Goal: Information Seeking & Learning: Learn about a topic

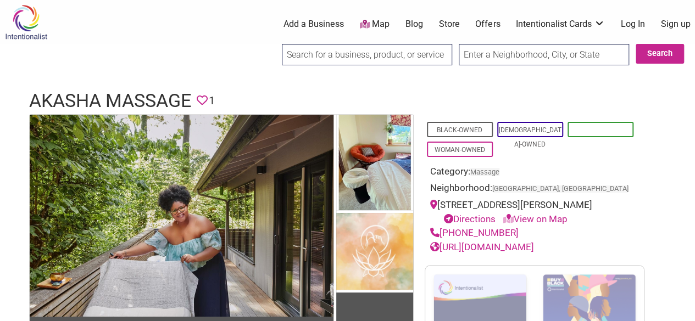
click at [601, 126] on link "Minority-Owned" at bounding box center [600, 130] width 55 height 8
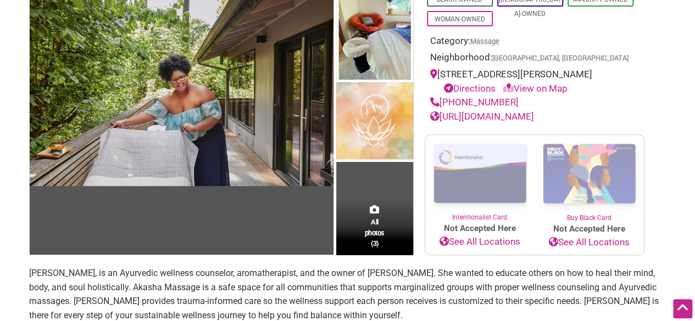
scroll to position [130, 0]
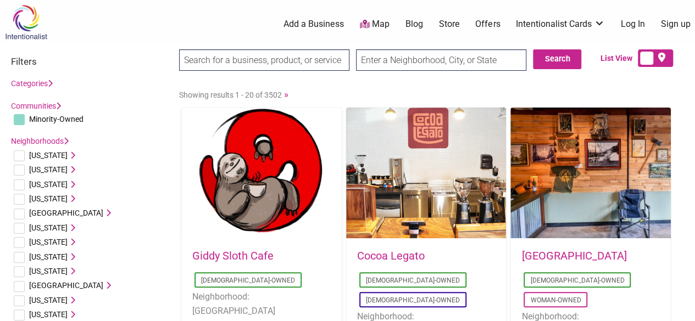
click at [133, 161] on li "Alabama Birmingham, AL Huntsville, AL Mobile, AL Montgomery, AL" at bounding box center [89, 155] width 157 height 14
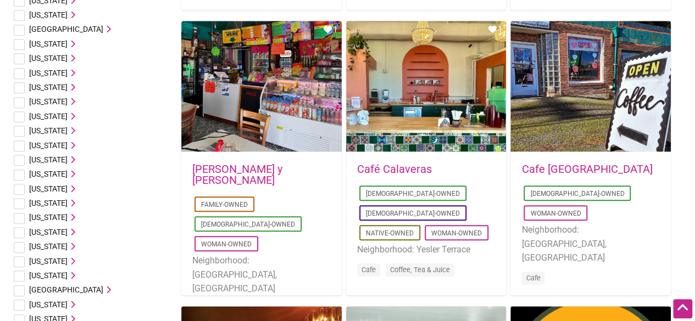
scroll to position [439, 0]
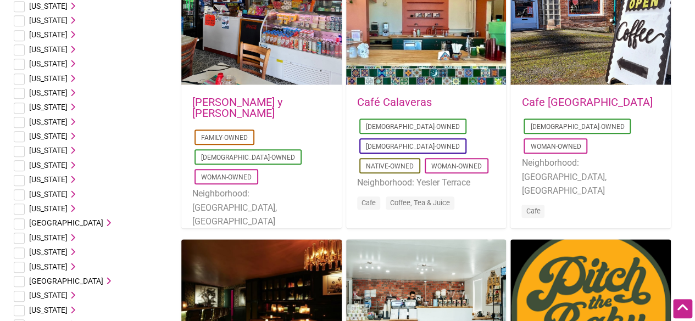
click at [19, 238] on input "checkbox" at bounding box center [19, 238] width 11 height 11
checkbox input "true"
click at [68, 236] on icon at bounding box center [72, 238] width 8 height 8
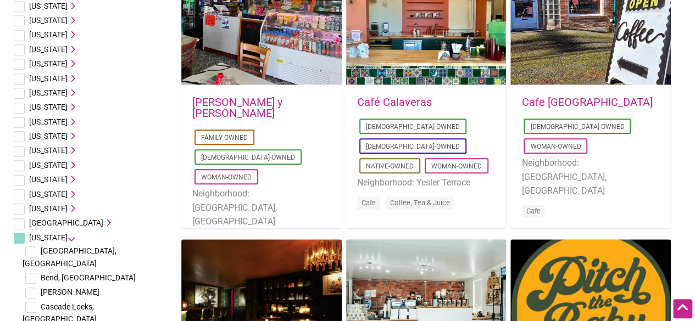
click at [32, 302] on input "checkbox" at bounding box center [30, 307] width 11 height 11
checkbox input "true"
click at [30, 255] on input "checkbox" at bounding box center [30, 252] width 11 height 11
checkbox input "true"
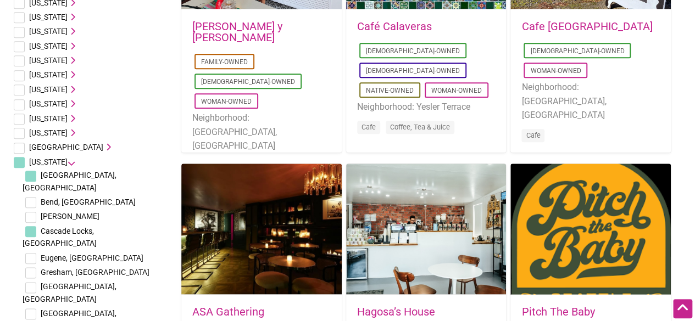
scroll to position [527, 0]
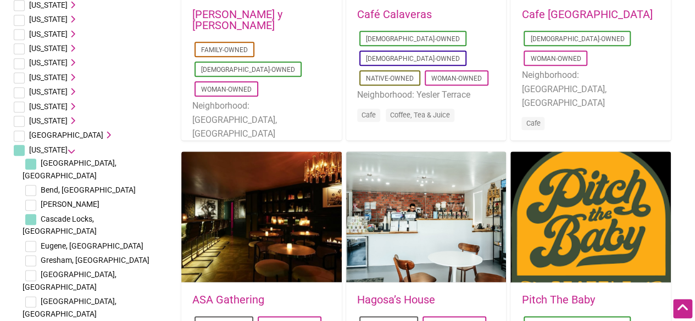
click at [36, 253] on li "Gresham, OR" at bounding box center [96, 260] width 146 height 14
click at [33, 255] on input "checkbox" at bounding box center [30, 260] width 11 height 11
checkbox input "true"
click at [31, 270] on input "checkbox" at bounding box center [30, 275] width 11 height 11
checkbox input "true"
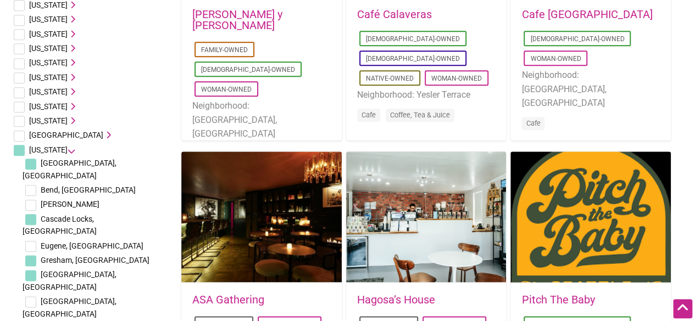
checkbox input "true"
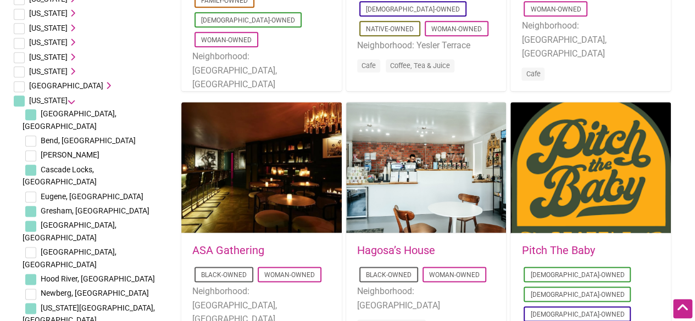
scroll to position [593, 0]
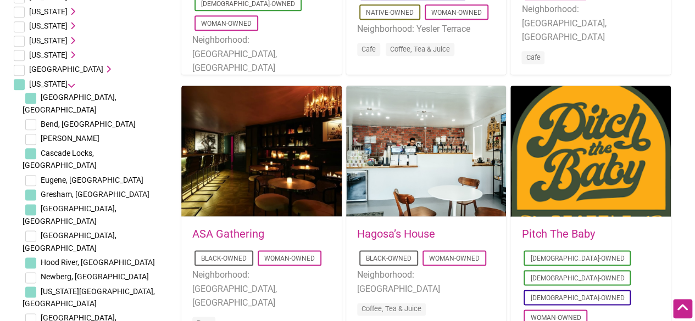
click at [30, 314] on input "checkbox" at bounding box center [30, 319] width 11 height 11
checkbox input "true"
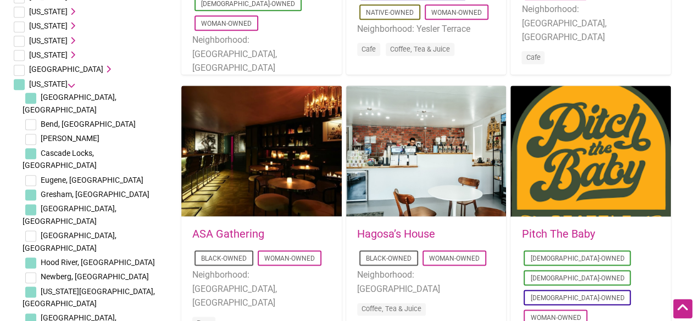
checkbox input "true"
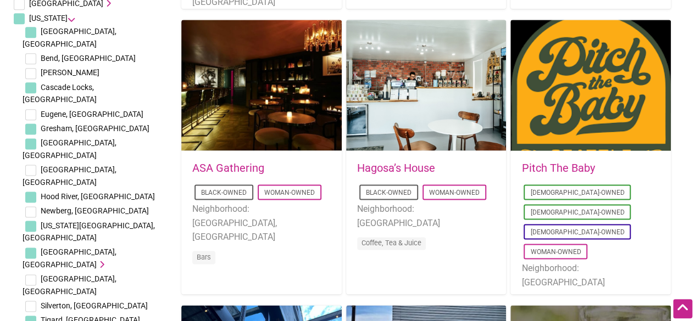
scroll to position [681, 0]
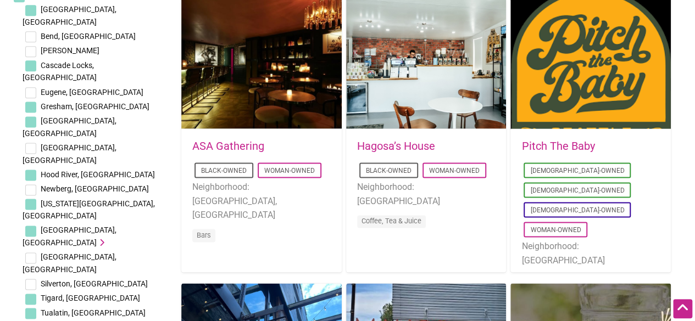
checkbox input "true"
click at [147, 197] on li "Oregon City, OR" at bounding box center [96, 210] width 146 height 27
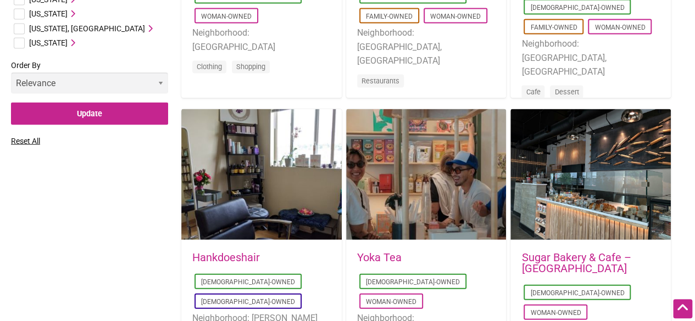
scroll to position [1138, 0]
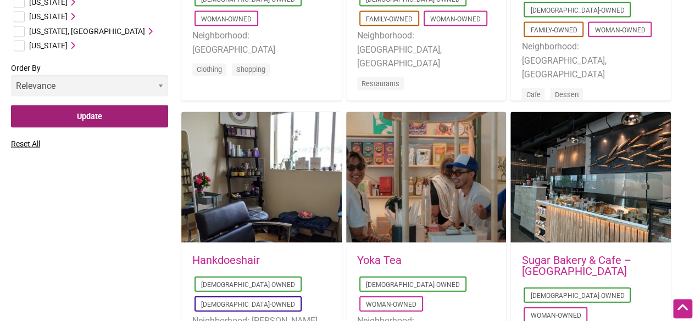
click at [115, 105] on input "Update" at bounding box center [89, 116] width 157 height 23
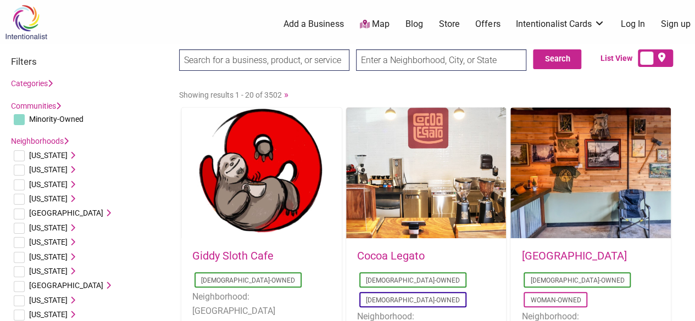
click at [688, 9] on div "0 Add a Business Map Blog Store Offers Intentionalist Cards Buy Black Card Inte…" at bounding box center [397, 24] width 608 height 44
click at [453, 55] on input "text" at bounding box center [441, 59] width 170 height 21
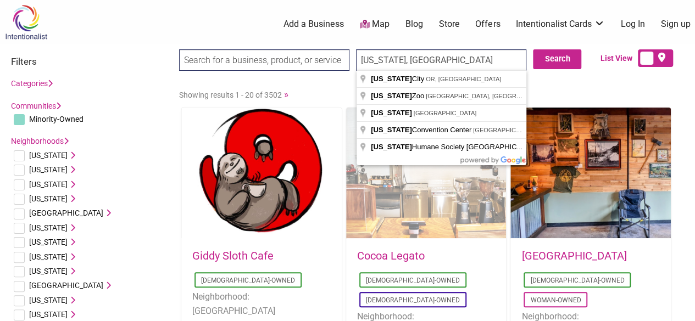
type input "Oregon, USA"
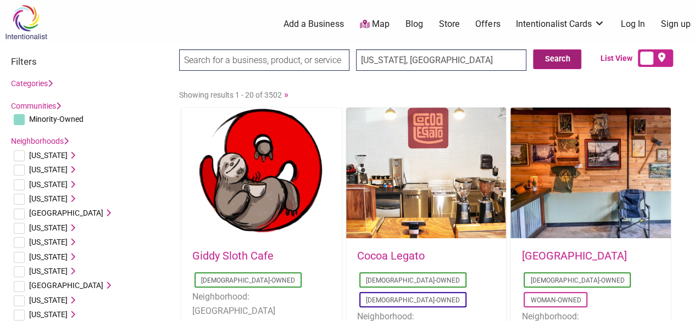
click at [558, 63] on button "Search" at bounding box center [557, 59] width 48 height 20
click at [48, 83] on link "Categories" at bounding box center [32, 83] width 42 height 9
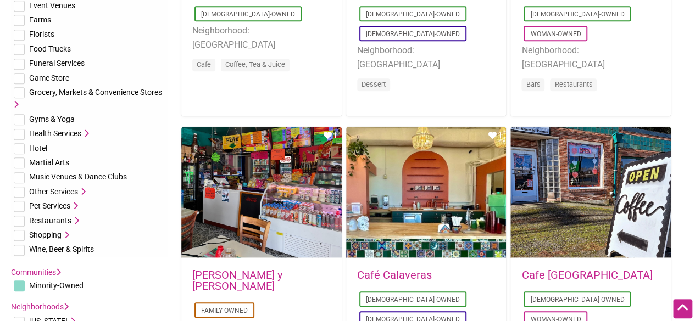
scroll to position [269, 0]
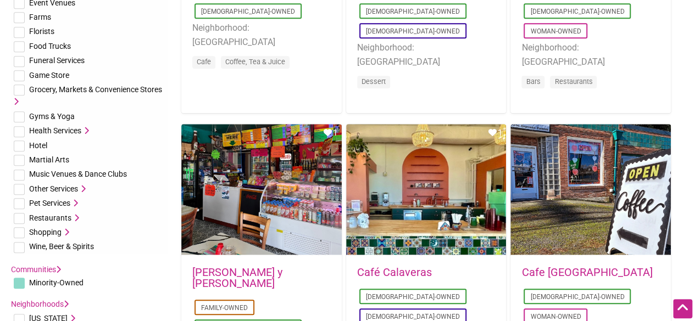
click at [48, 129] on span "Health Services" at bounding box center [55, 130] width 52 height 9
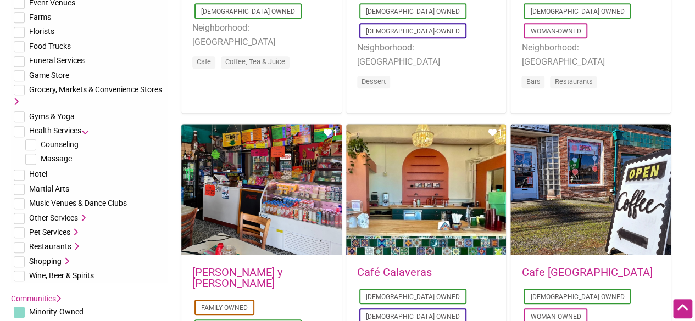
click at [32, 159] on input "checkbox" at bounding box center [30, 159] width 11 height 11
checkbox input "true"
click at [71, 216] on span "Other Services" at bounding box center [53, 218] width 49 height 9
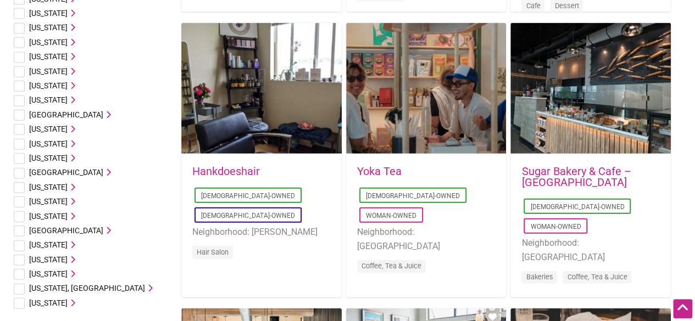
scroll to position [1220, 0]
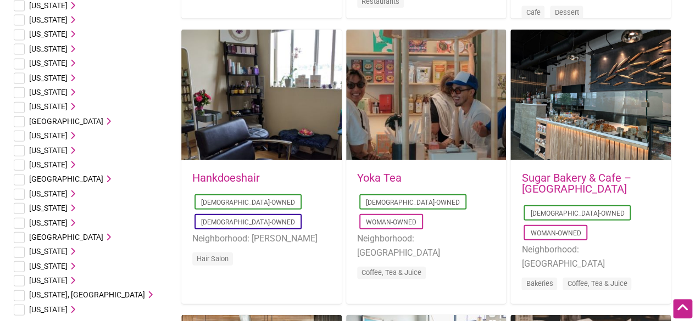
click at [19, 137] on input "checkbox" at bounding box center [19, 136] width 11 height 11
checkbox input "true"
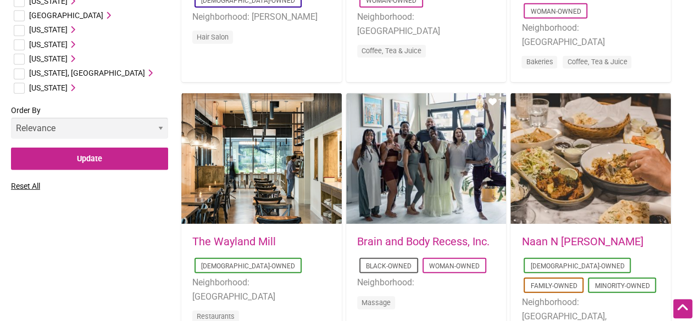
scroll to position [1451, 0]
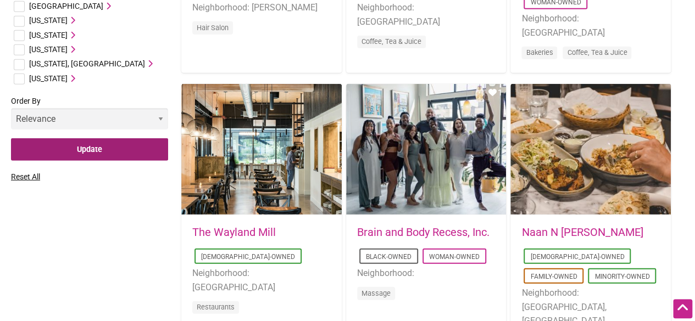
click at [86, 152] on input "Update" at bounding box center [89, 149] width 157 height 23
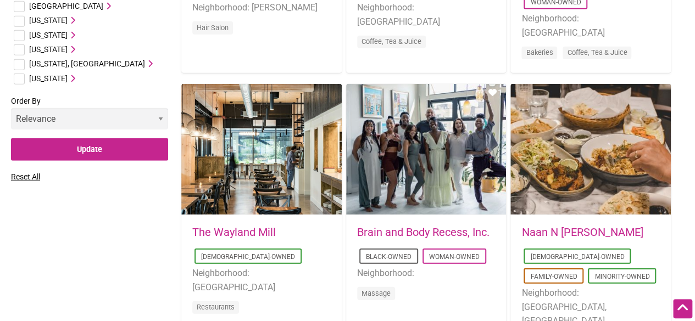
click at [412, 228] on link "Brain and Body Recess, Inc." at bounding box center [423, 232] width 132 height 13
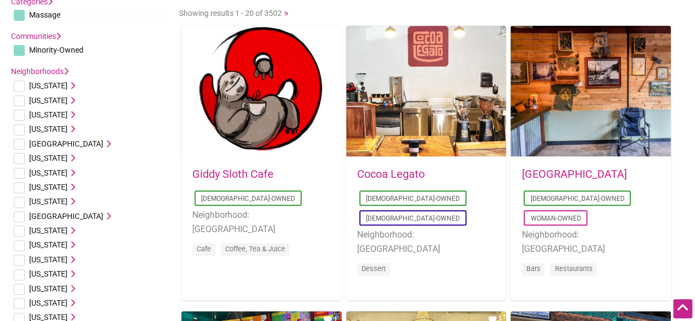
scroll to position [7, 0]
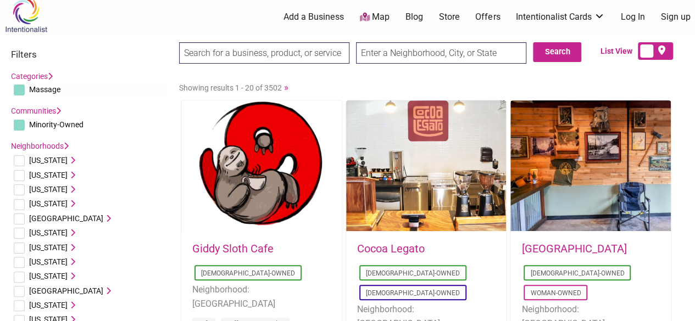
click at [422, 50] on input "text" at bounding box center [441, 52] width 170 height 21
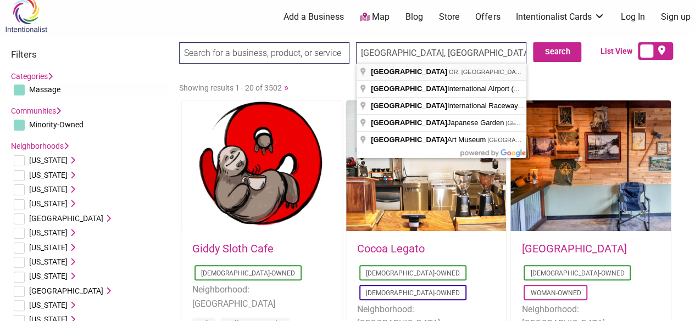
type input "Portland, OR, USA"
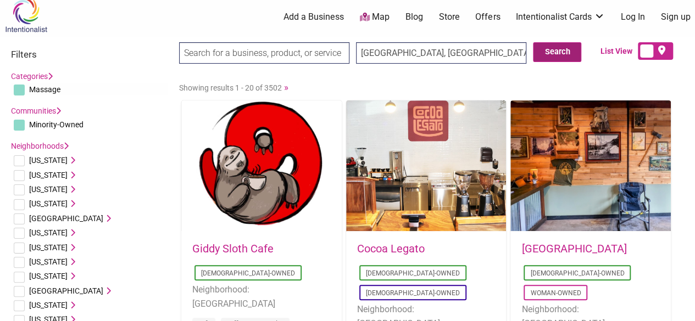
click at [560, 51] on button "Search" at bounding box center [557, 52] width 48 height 20
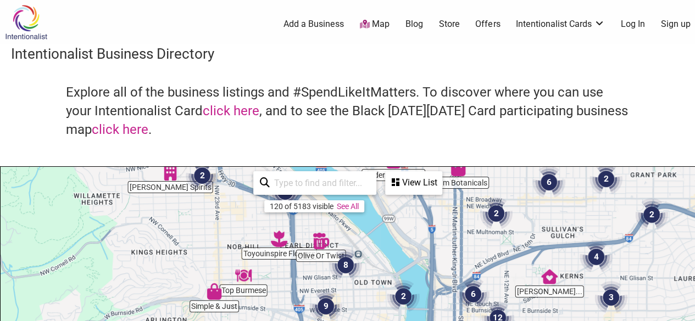
click at [339, 184] on input "search" at bounding box center [320, 182] width 100 height 21
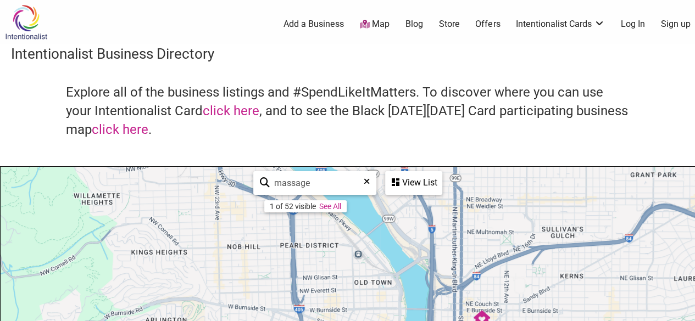
type input "massage"
click at [482, 315] on img "Indigo House" at bounding box center [481, 318] width 16 height 16
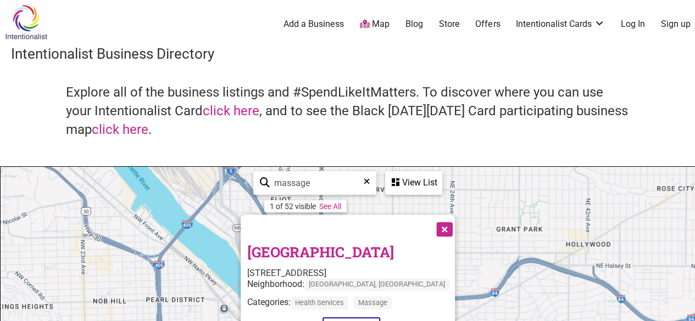
click at [315, 247] on link "[GEOGRAPHIC_DATA]" at bounding box center [320, 252] width 147 height 19
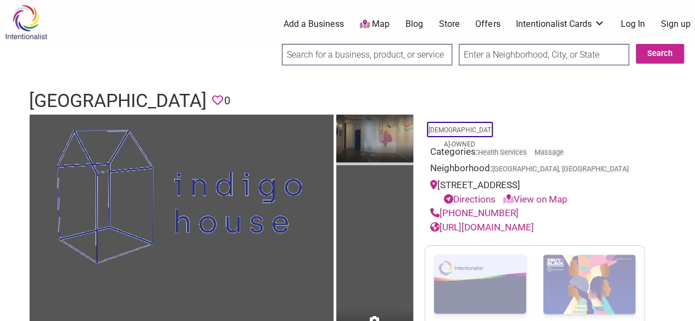
click at [382, 137] on img at bounding box center [374, 140] width 77 height 51
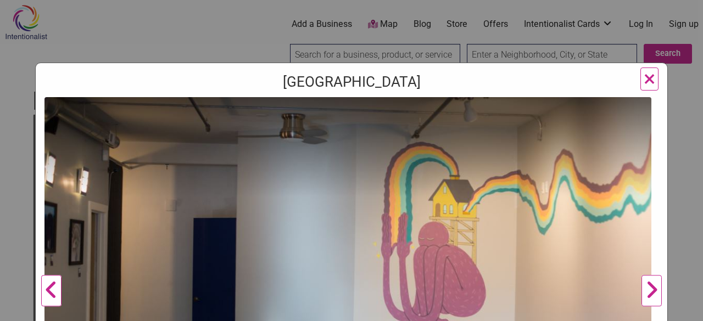
click at [641, 292] on button "Next" at bounding box center [651, 291] width 30 height 388
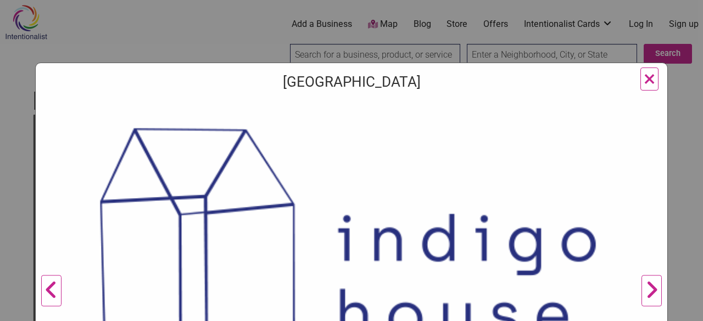
click at [641, 292] on button "Next" at bounding box center [651, 291] width 30 height 388
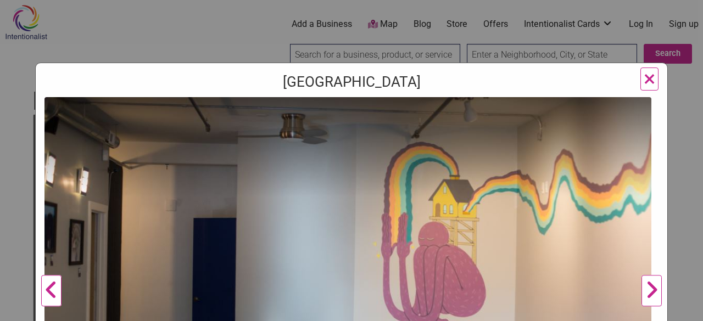
click at [641, 292] on button "Next" at bounding box center [651, 291] width 30 height 388
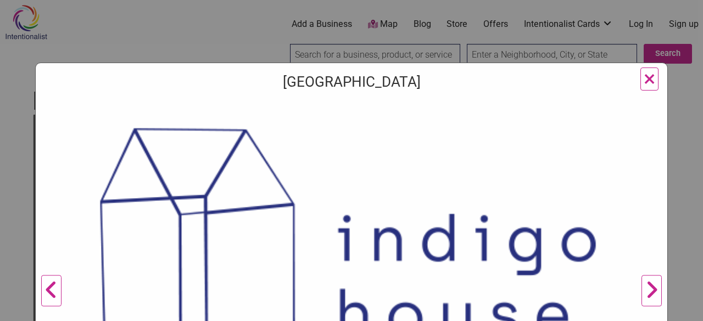
click at [644, 76] on span "×" at bounding box center [650, 79] width 12 height 26
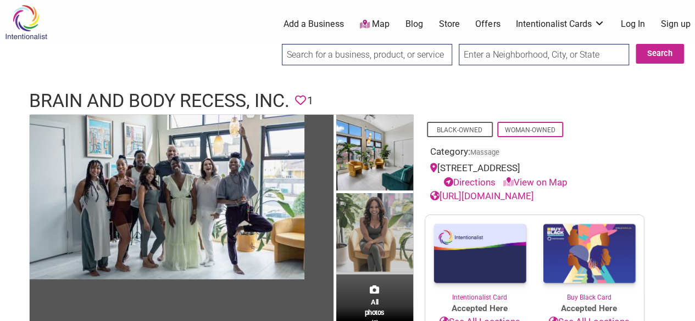
click at [379, 213] on img at bounding box center [374, 233] width 77 height 81
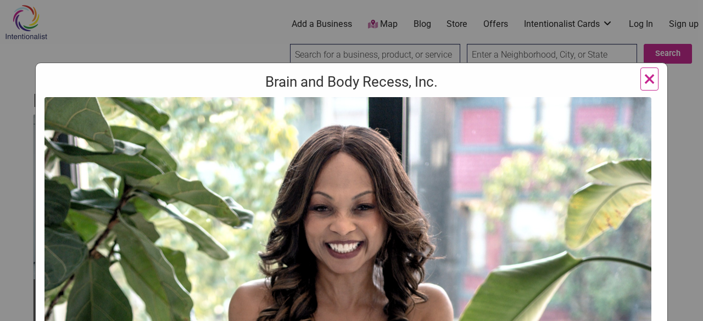
click at [644, 77] on span "×" at bounding box center [650, 79] width 12 height 26
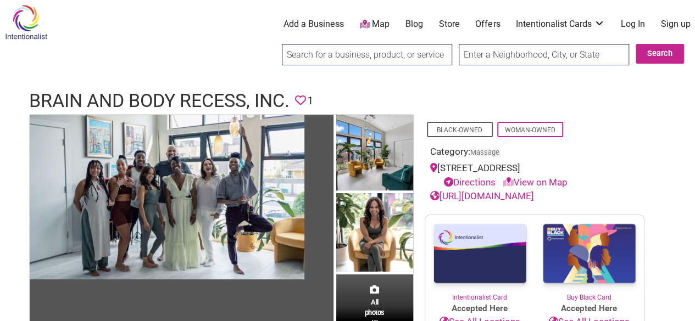
click at [464, 195] on link "[URL][DOMAIN_NAME]" at bounding box center [482, 196] width 104 height 11
